Goal: Information Seeking & Learning: Find contact information

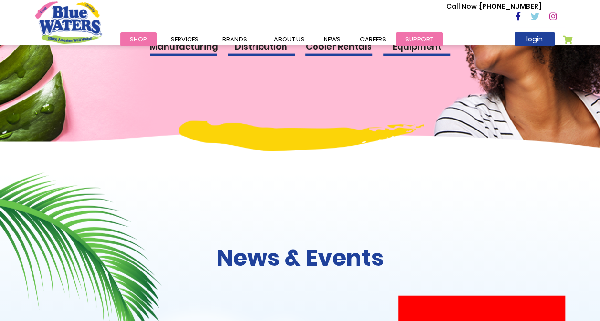
scroll to position [1145, 0]
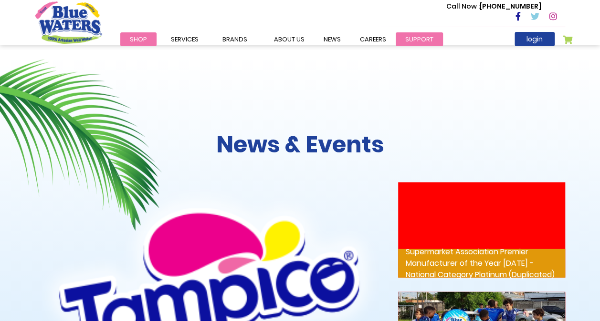
click at [413, 39] on link "support" at bounding box center [418, 39] width 47 height 14
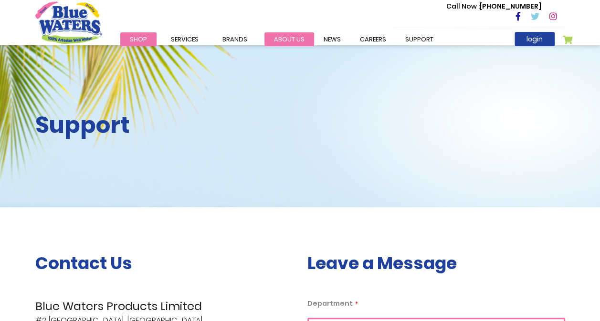
click at [293, 38] on link "about us" at bounding box center [289, 39] width 50 height 14
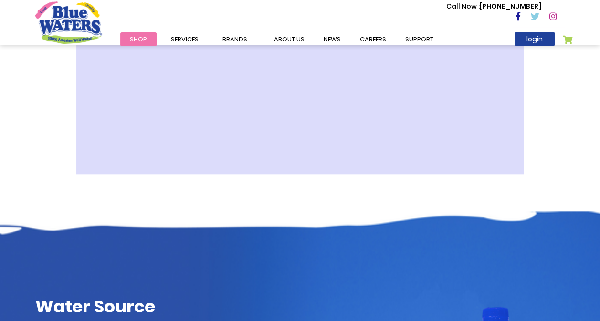
scroll to position [191, 0]
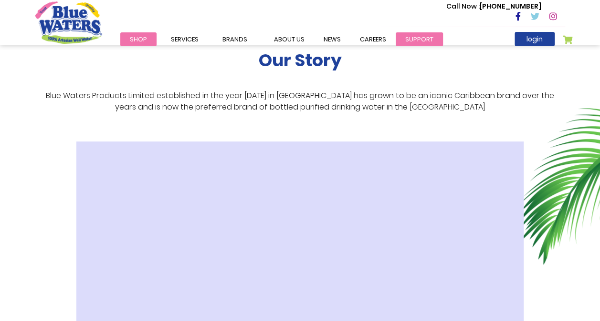
click at [420, 40] on link "support" at bounding box center [418, 39] width 47 height 14
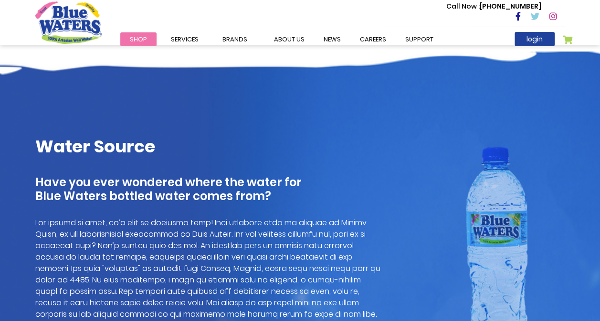
scroll to position [572, 0]
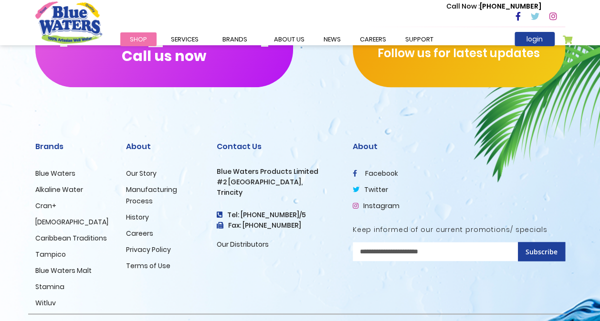
scroll to position [2370, 0]
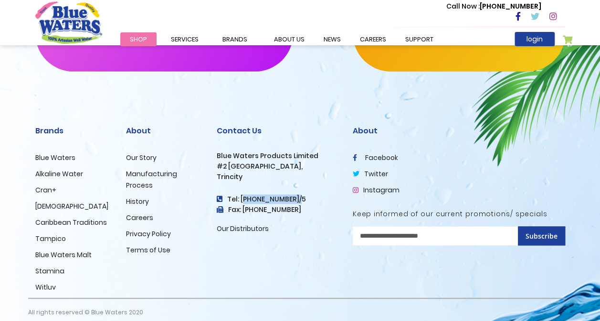
drag, startPoint x: 238, startPoint y: 188, endPoint x: 291, endPoint y: 189, distance: 52.5
click at [291, 196] on h4 "Tel: [PHONE_NUMBER]/5" at bounding box center [278, 200] width 122 height 8
drag, startPoint x: 291, startPoint y: 189, endPoint x: 276, endPoint y: 189, distance: 14.8
copy h4 "[PHONE_NUMBER]"
click at [145, 169] on link "Manufacturing Process" at bounding box center [151, 179] width 51 height 21
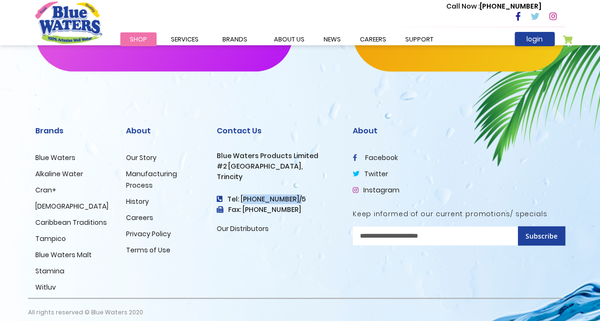
scroll to position [1095, 0]
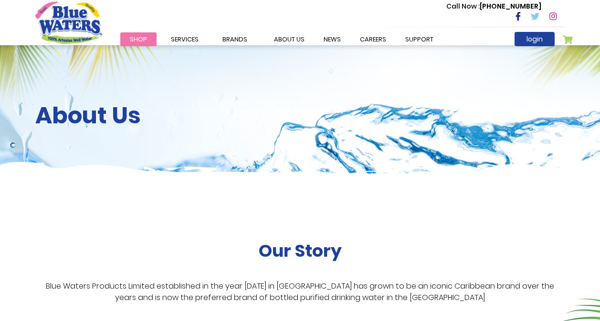
scroll to position [572, 0]
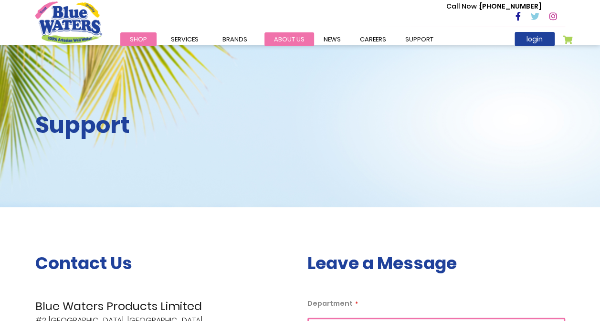
click at [284, 33] on link "about us" at bounding box center [289, 39] width 50 height 14
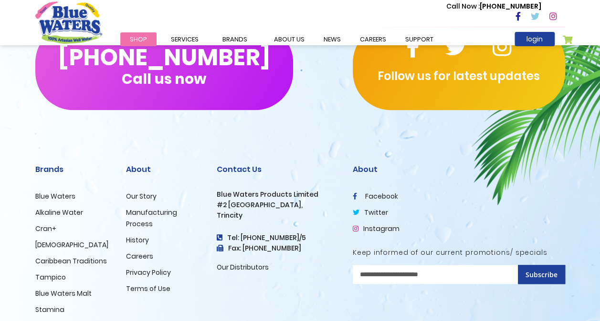
scroll to position [2337, 0]
